Goal: Obtain resource: Download file/media

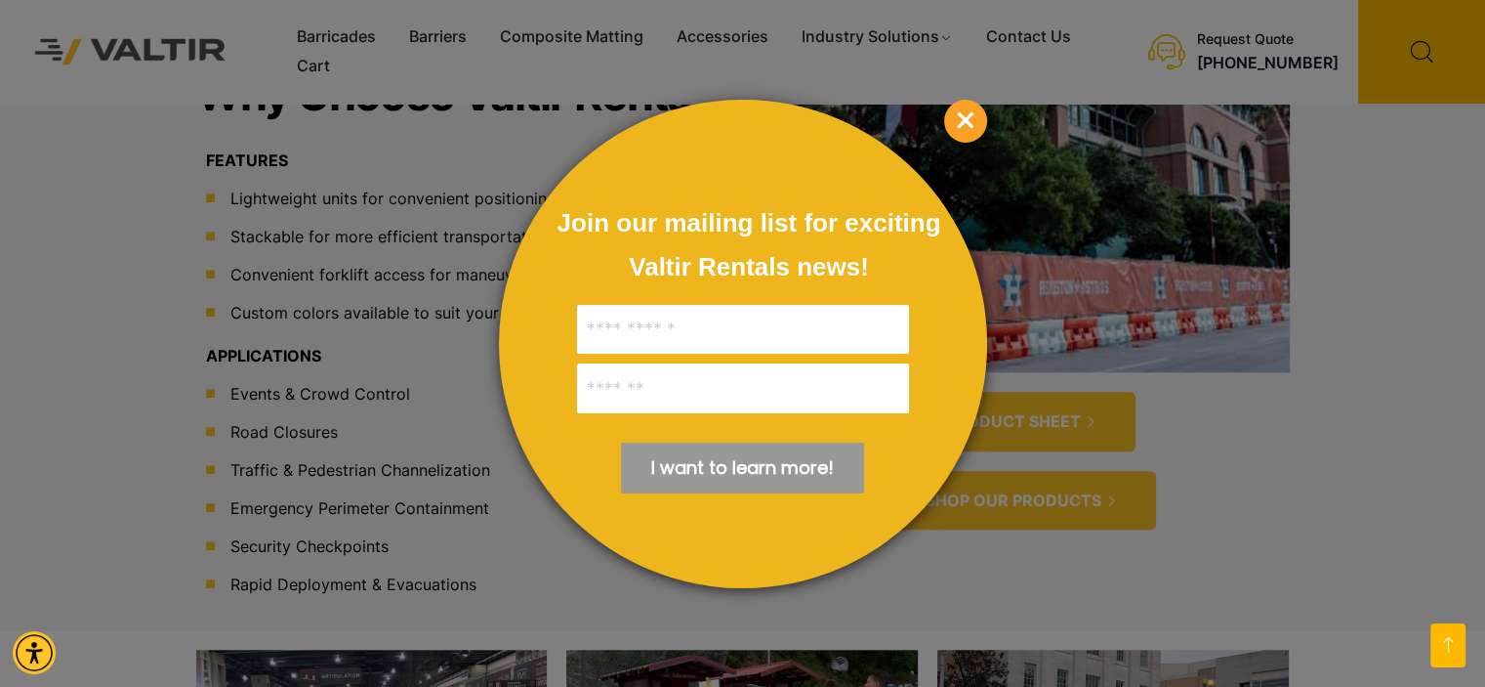
scroll to position [1554, 0]
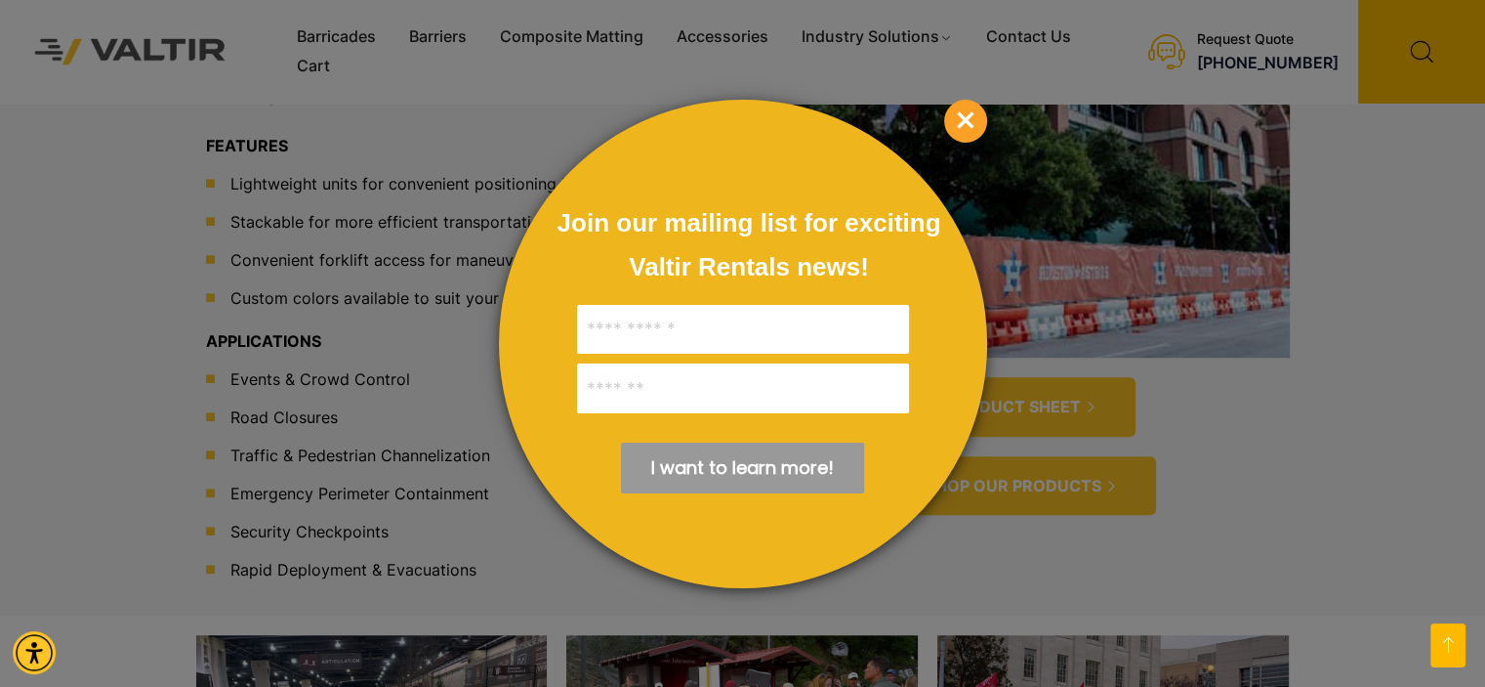
click at [955, 117] on span "×" at bounding box center [965, 121] width 43 height 43
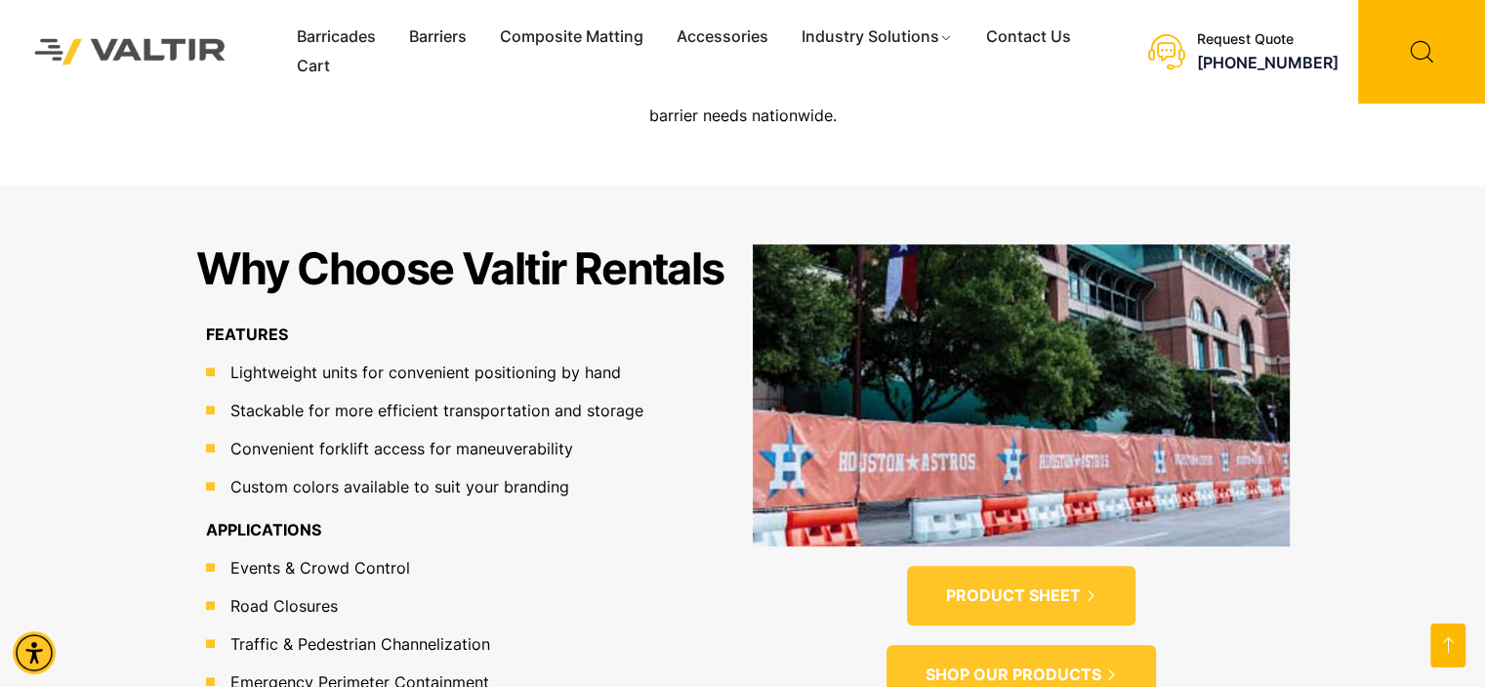
scroll to position [1364, 0]
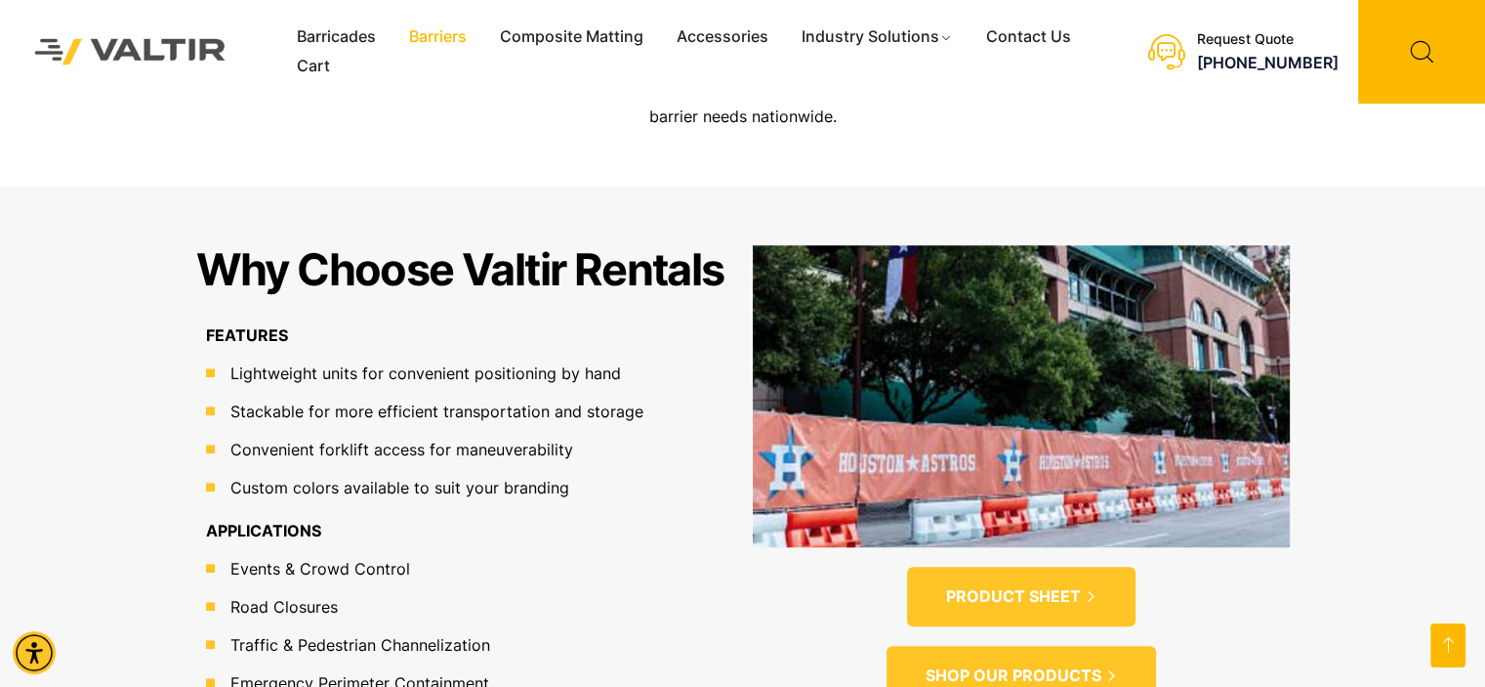
click at [422, 42] on link "Barriers" at bounding box center [438, 36] width 91 height 29
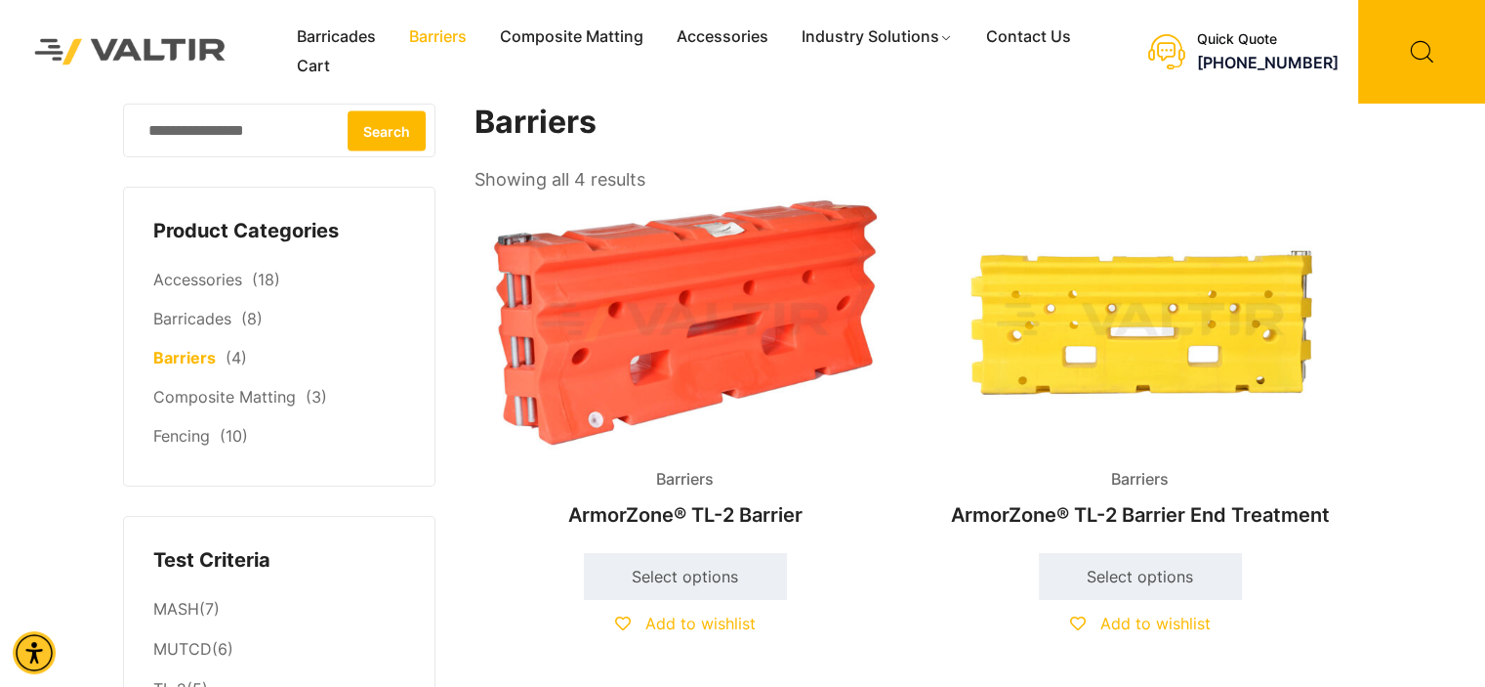
scroll to position [2, 0]
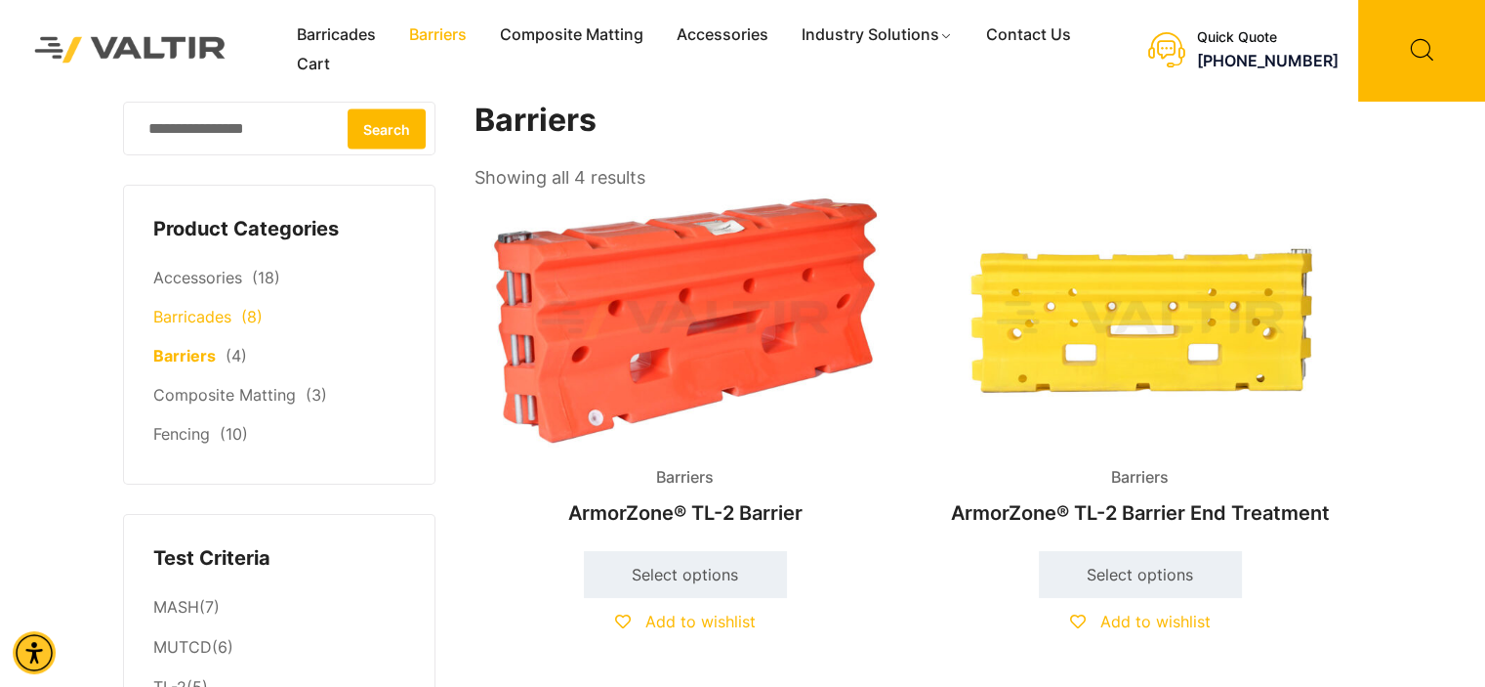
click at [179, 314] on link "Barricades" at bounding box center [192, 317] width 78 height 20
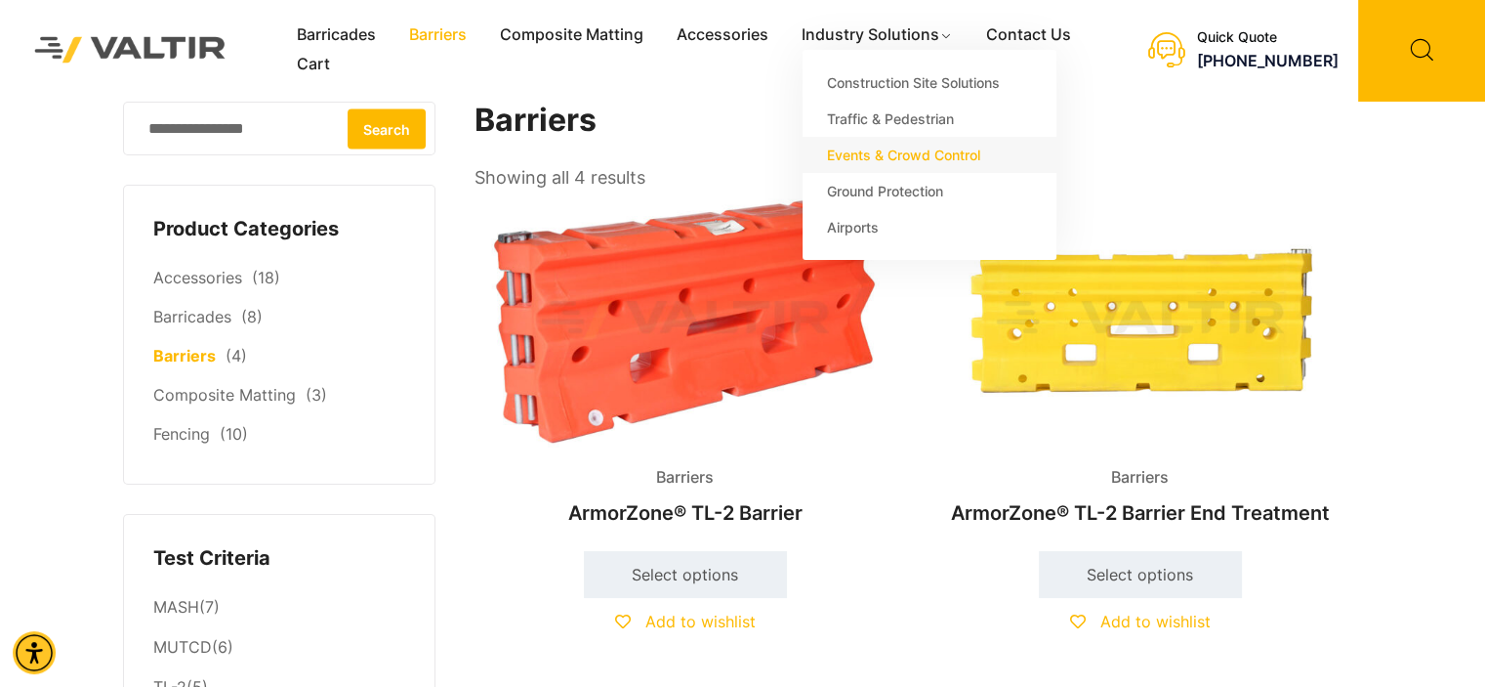
click at [855, 158] on link "Events & Crowd Control" at bounding box center [930, 155] width 254 height 36
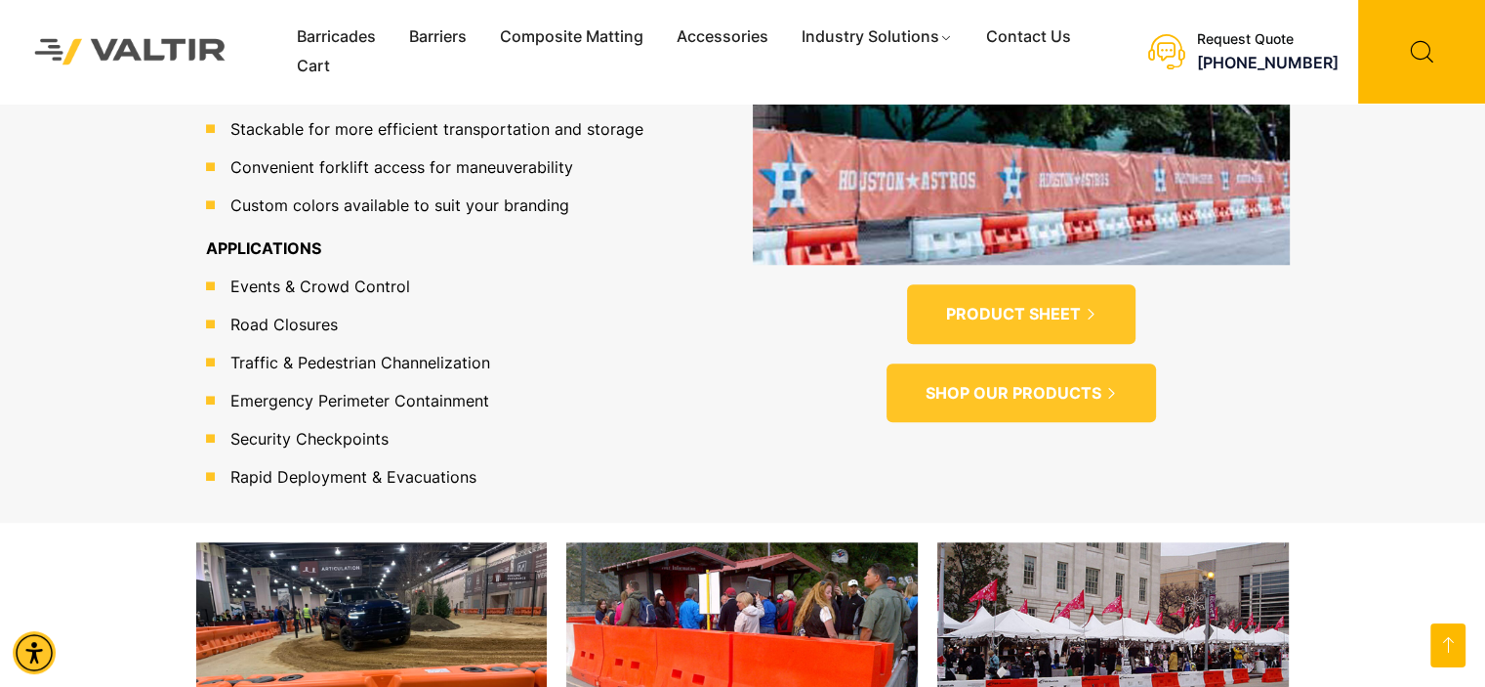
scroll to position [1645, 0]
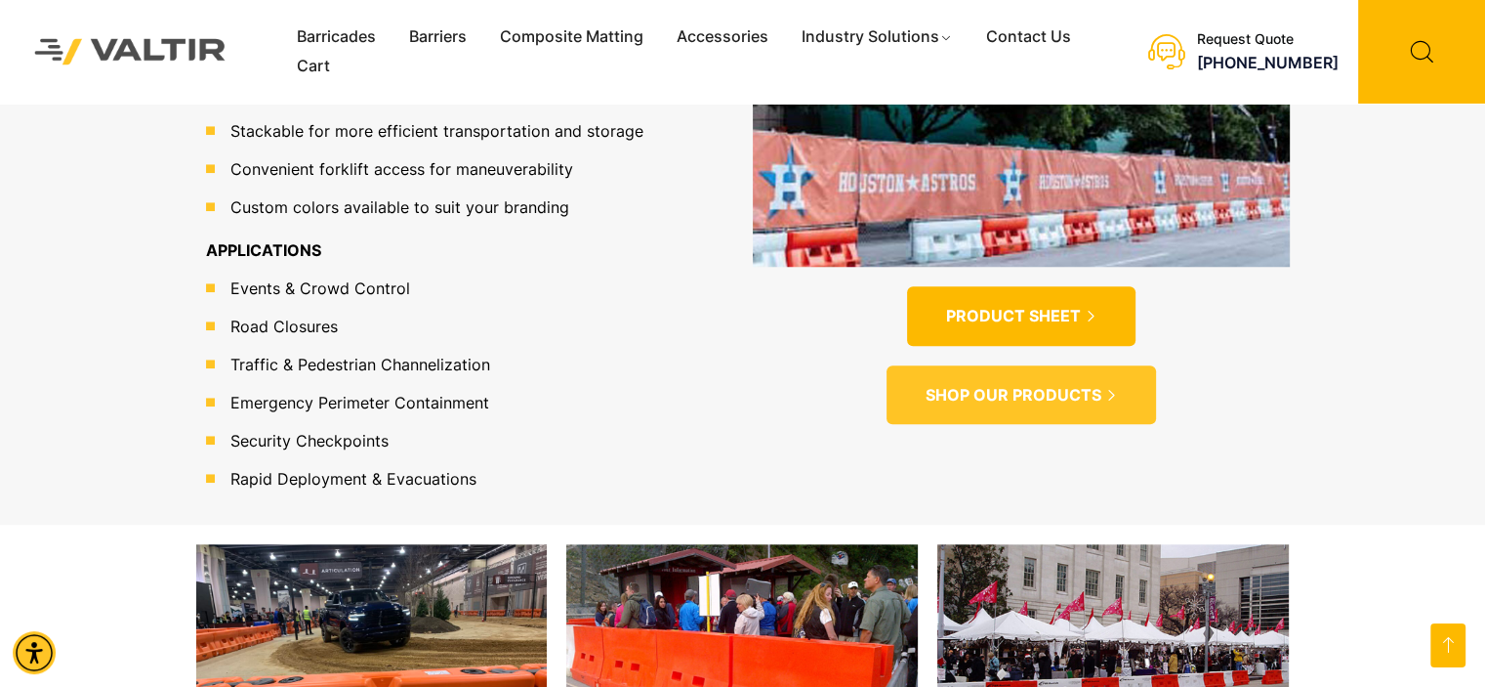
click at [1017, 306] on span "PRODUCT SHEET" at bounding box center [1013, 316] width 135 height 21
